Goal: Information Seeking & Learning: Compare options

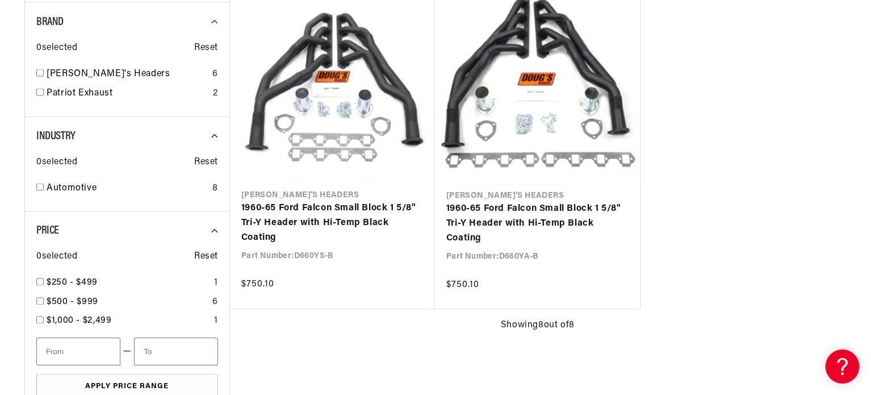
scroll to position [0, 344]
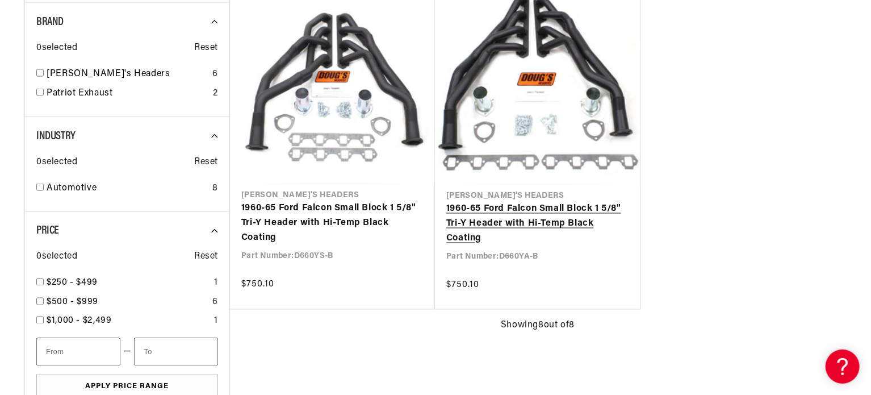
click at [524, 213] on link "1960-65 Ford Falcon Small Block 1 5/8" Tri-Y Header with Hi-Temp Black Coating" at bounding box center [537, 224] width 183 height 44
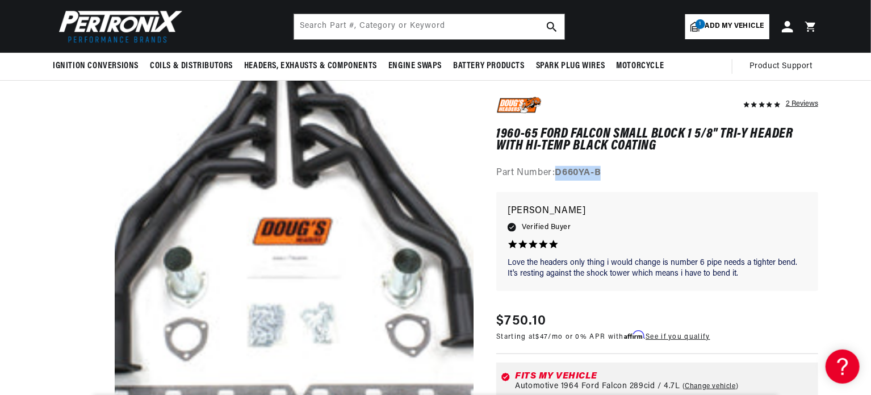
drag, startPoint x: 604, startPoint y: 173, endPoint x: 559, endPoint y: 179, distance: 45.2
click at [559, 179] on div "Part Number: D660YA-B" at bounding box center [657, 173] width 322 height 15
copy strong "D660YA-B"
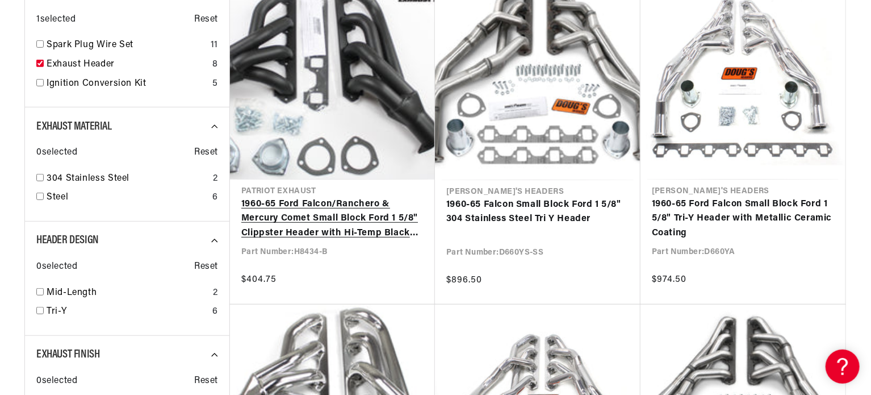
click at [321, 215] on link "1960-65 Ford Falcon/Ranchero & Mercury Comet Small Block Ford 1 5/8" Clippster …" at bounding box center [332, 219] width 182 height 44
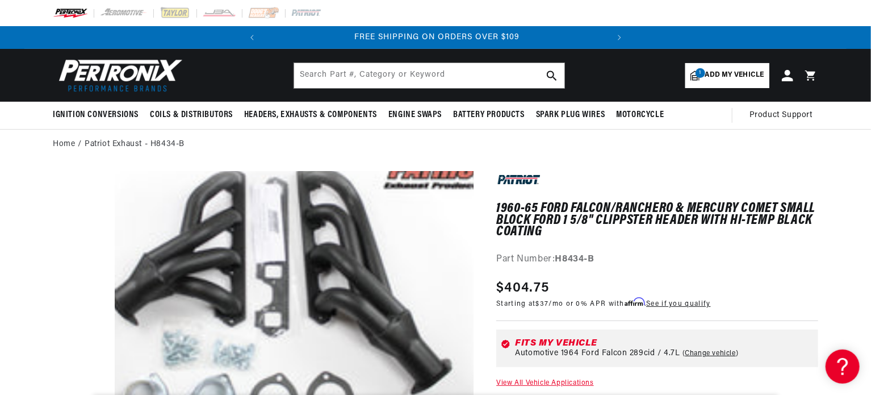
scroll to position [0, 344]
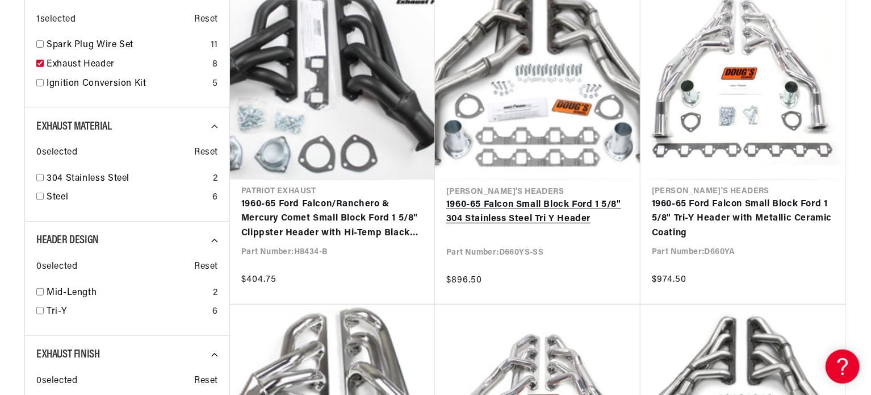
scroll to position [0, 344]
click at [541, 213] on link "1960-65 Falcon Small Block Ford 1 5/8" 304 Stainless Steel Tri Y Header" at bounding box center [537, 212] width 183 height 29
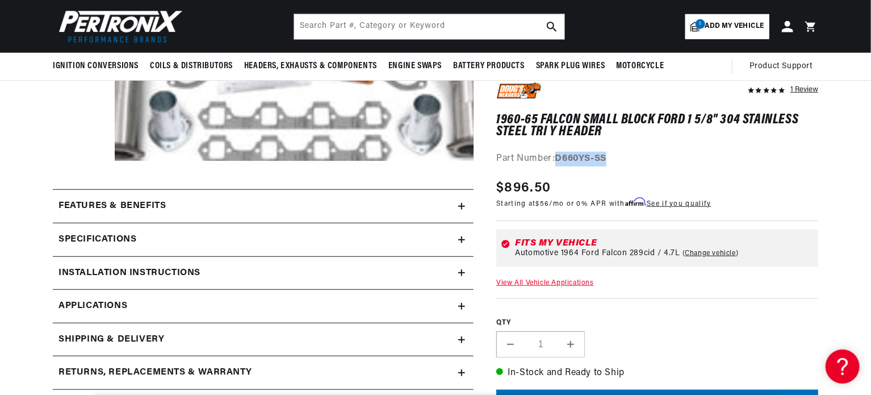
scroll to position [0, 344]
drag, startPoint x: 615, startPoint y: 156, endPoint x: 559, endPoint y: 156, distance: 55.7
click at [559, 156] on div "Part Number: D660YS-SS" at bounding box center [657, 159] width 322 height 15
copy strong "D660YS-SS"
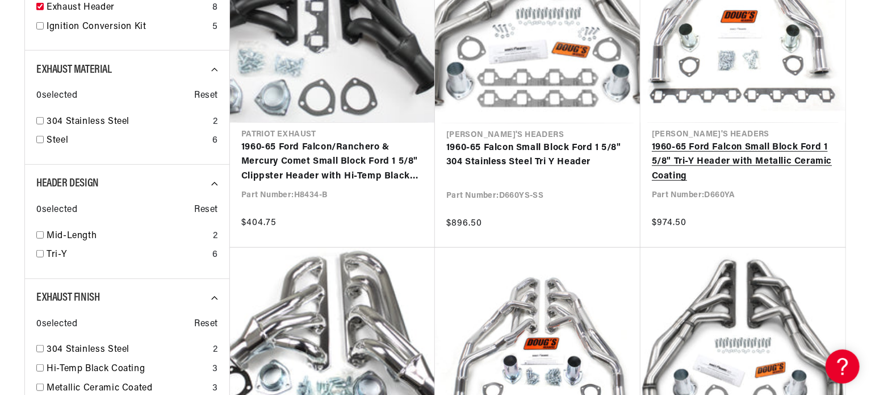
click at [739, 159] on link "1960-65 Ford Falcon Small Block Ford 1 5/8" Tri-Y Header with Metallic Ceramic …" at bounding box center [743, 162] width 182 height 44
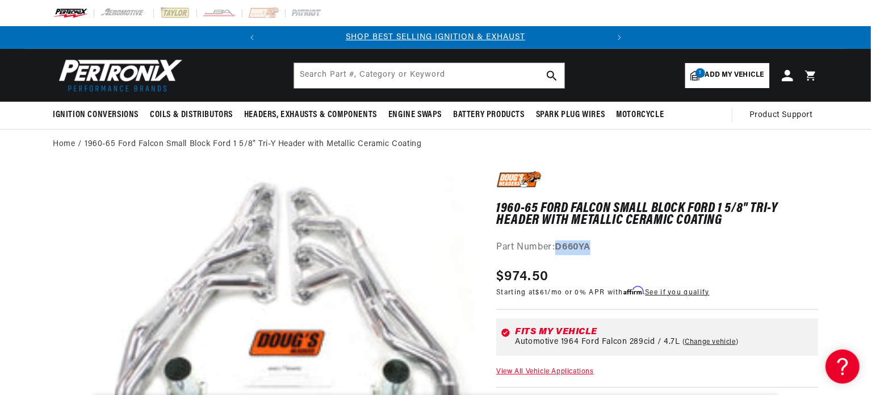
drag, startPoint x: 600, startPoint y: 246, endPoint x: 559, endPoint y: 247, distance: 40.3
click at [559, 247] on div "Part Number: D660YA" at bounding box center [657, 247] width 322 height 15
copy strong "D660YA"
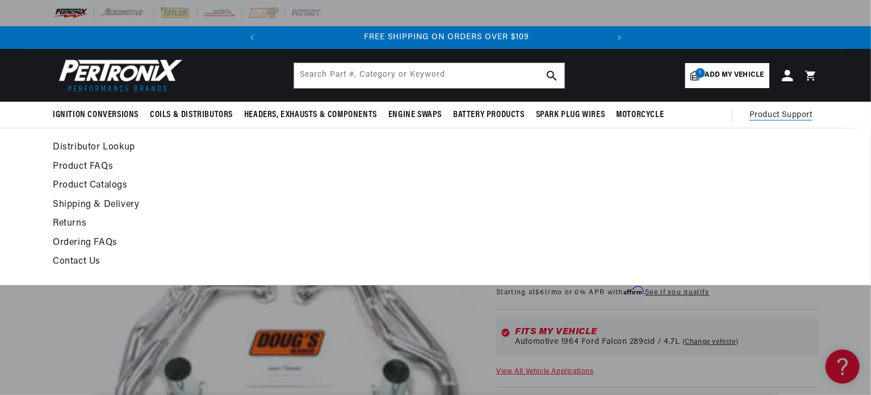
scroll to position [0, 344]
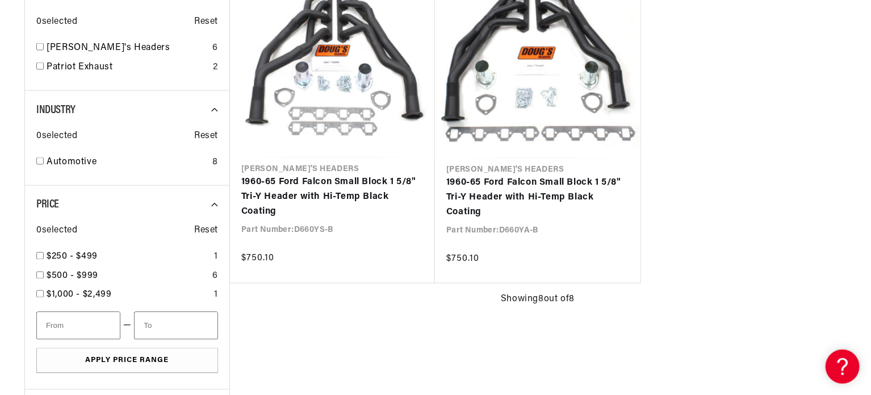
scroll to position [0, 343]
